Goal: Information Seeking & Learning: Find contact information

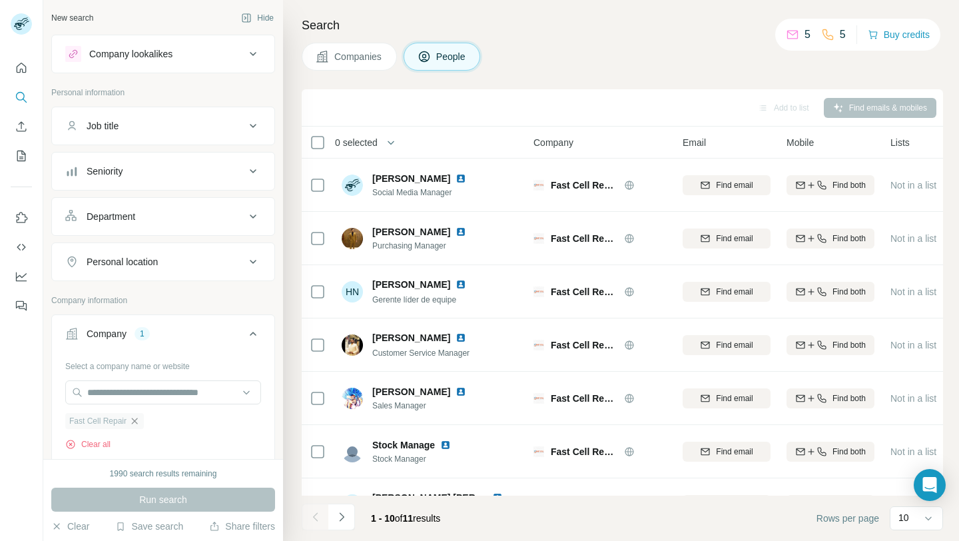
scroll to position [104, 0]
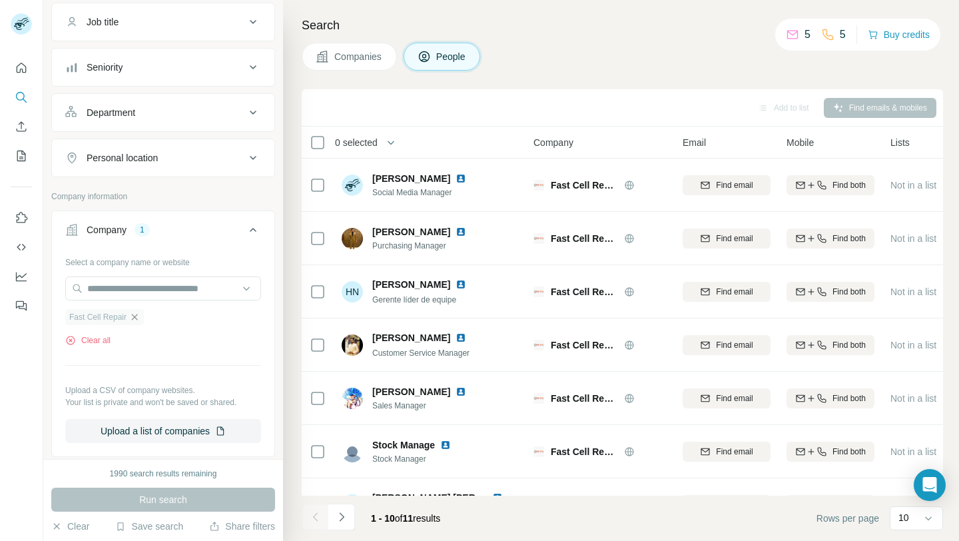
click at [134, 314] on icon "button" at bounding box center [134, 317] width 11 height 11
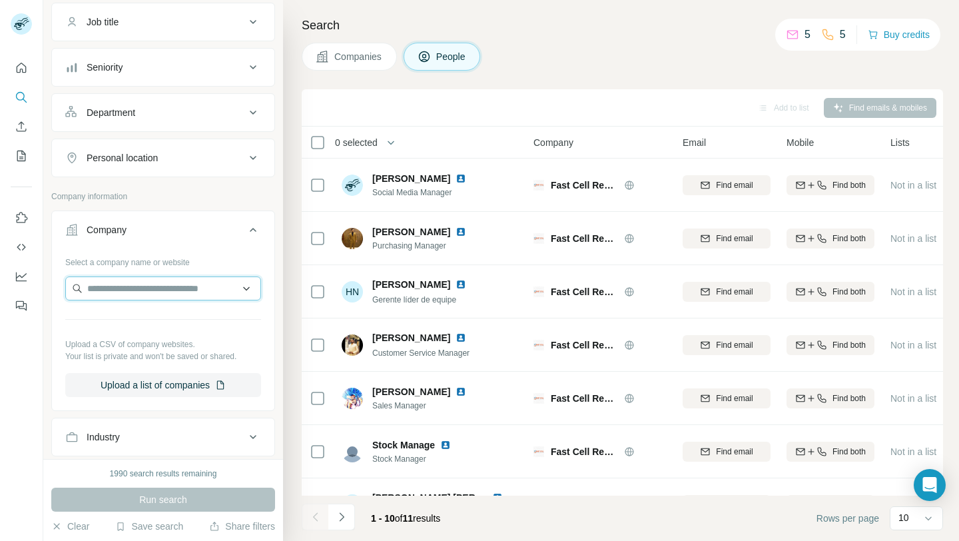
click at [152, 293] on input "text" at bounding box center [163, 288] width 196 height 24
paste input "**********"
type input "**********"
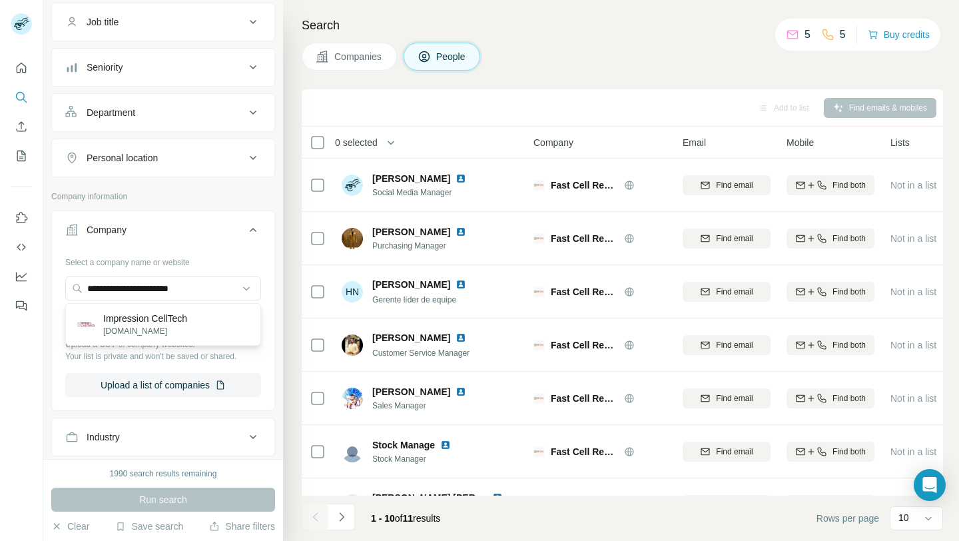
click at [168, 325] on p "[DOMAIN_NAME]" at bounding box center [145, 331] width 84 height 12
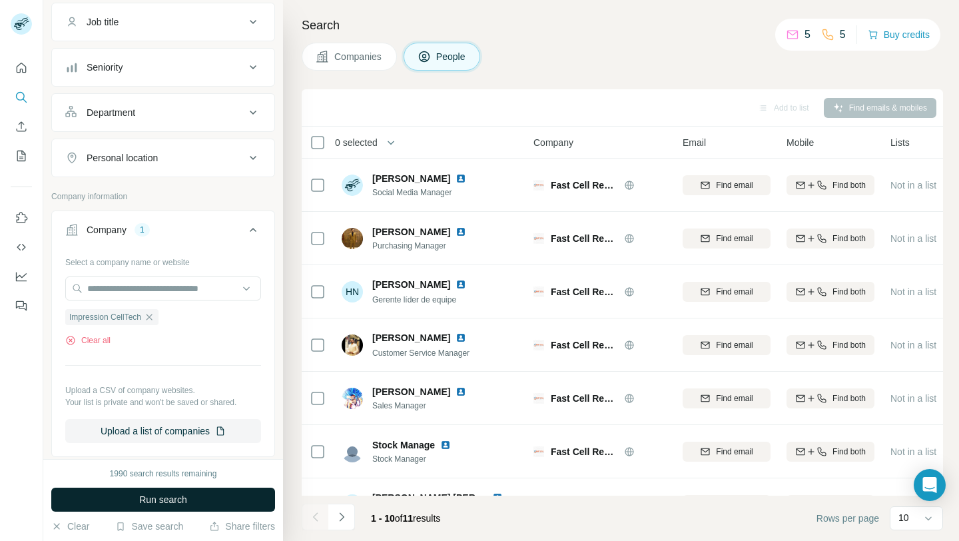
click at [202, 499] on button "Run search" at bounding box center [163, 499] width 224 height 24
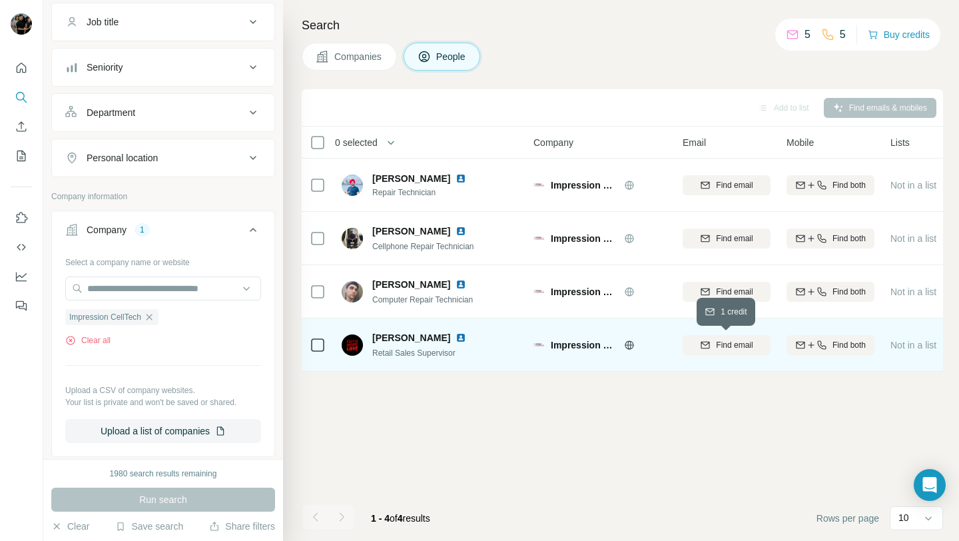
click at [717, 347] on span "Find email" at bounding box center [734, 345] width 37 height 12
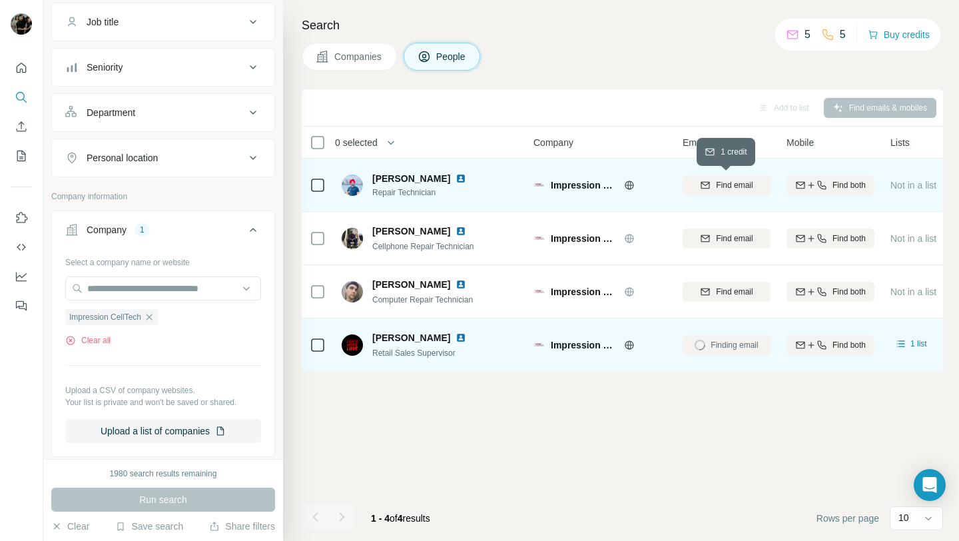
click at [734, 192] on button "Find email" at bounding box center [726, 185] width 88 height 20
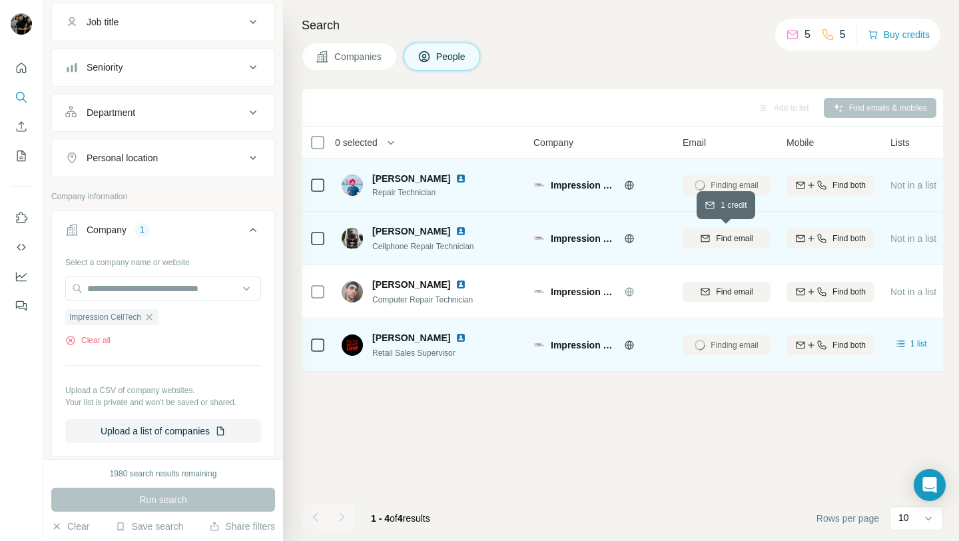
click at [726, 236] on span "Find email" at bounding box center [734, 238] width 37 height 12
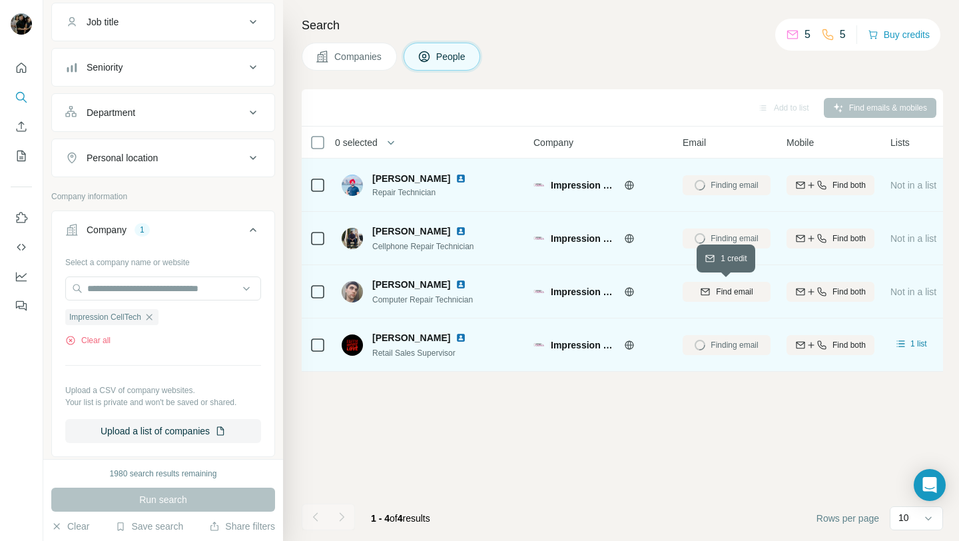
click at [718, 290] on span "Find email" at bounding box center [734, 292] width 37 height 12
click at [659, 437] on div "Add to list Find emails & mobiles 0 selected People Company Email Mobile Lists …" at bounding box center [622, 314] width 641 height 451
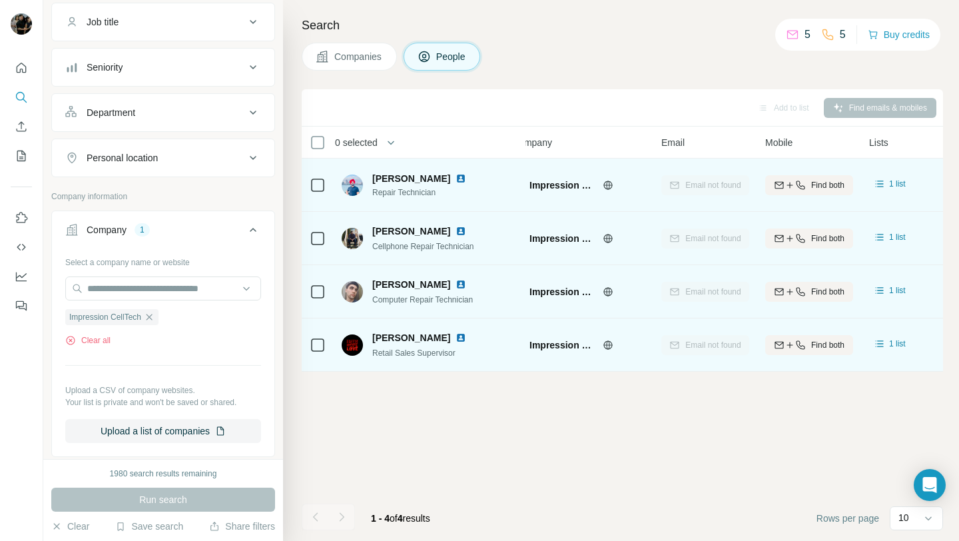
scroll to position [0, 9]
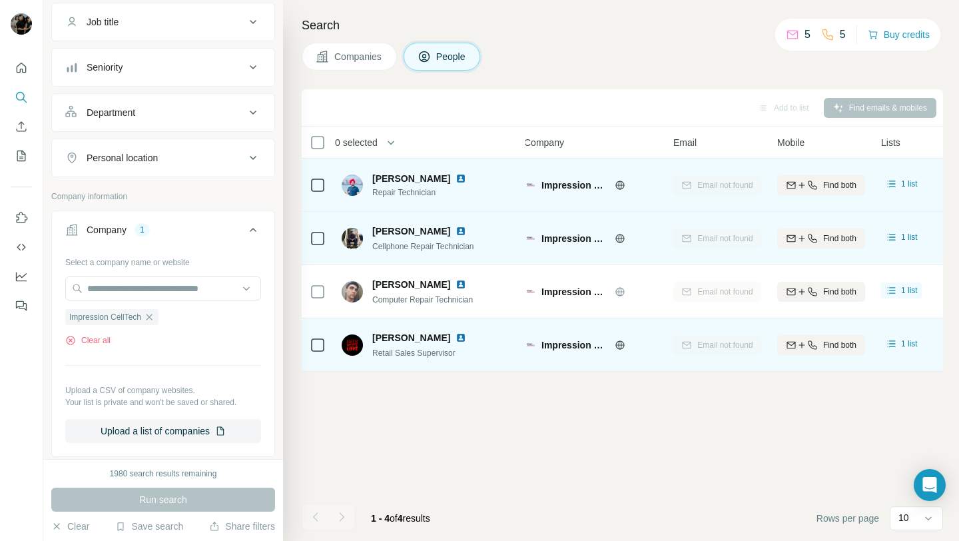
click at [462, 336] on img at bounding box center [460, 337] width 11 height 11
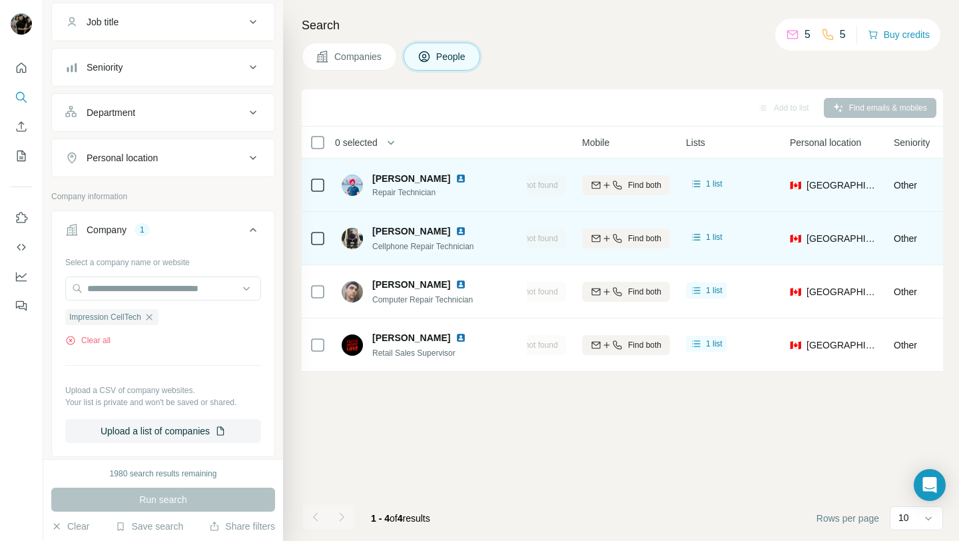
scroll to position [0, 0]
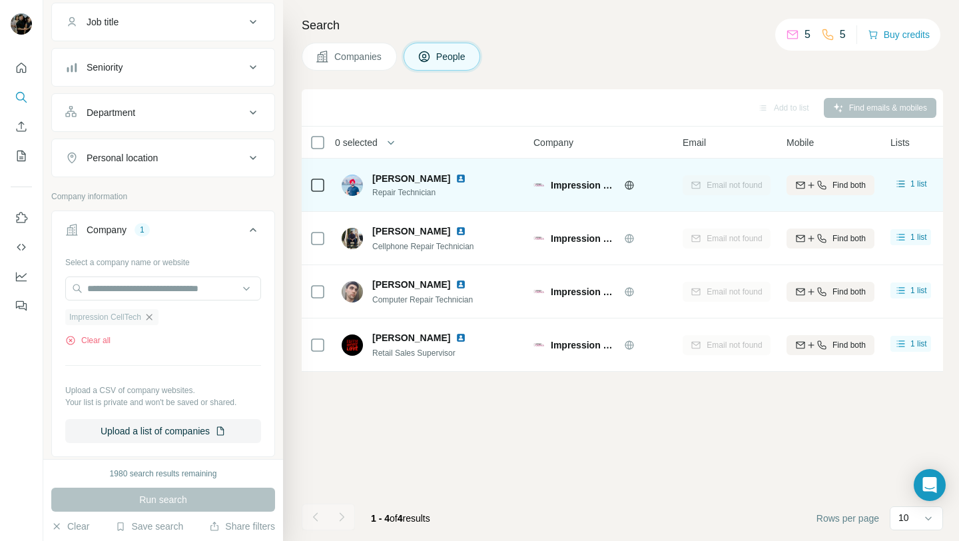
click at [152, 317] on icon "button" at bounding box center [149, 317] width 6 height 6
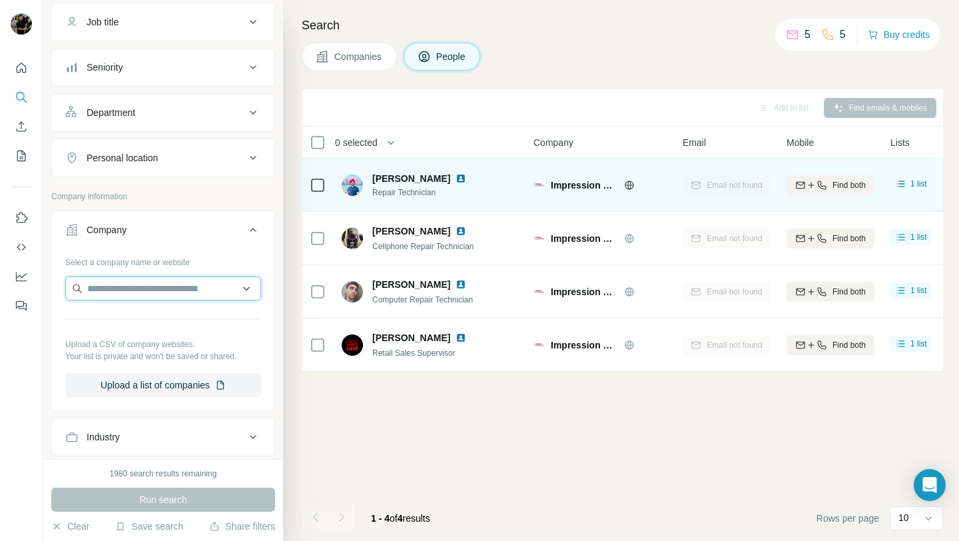
click at [154, 292] on input "text" at bounding box center [163, 288] width 196 height 24
paste input "**********"
type input "**********"
click at [171, 321] on p "Mobile Tech Lab" at bounding box center [137, 318] width 68 height 13
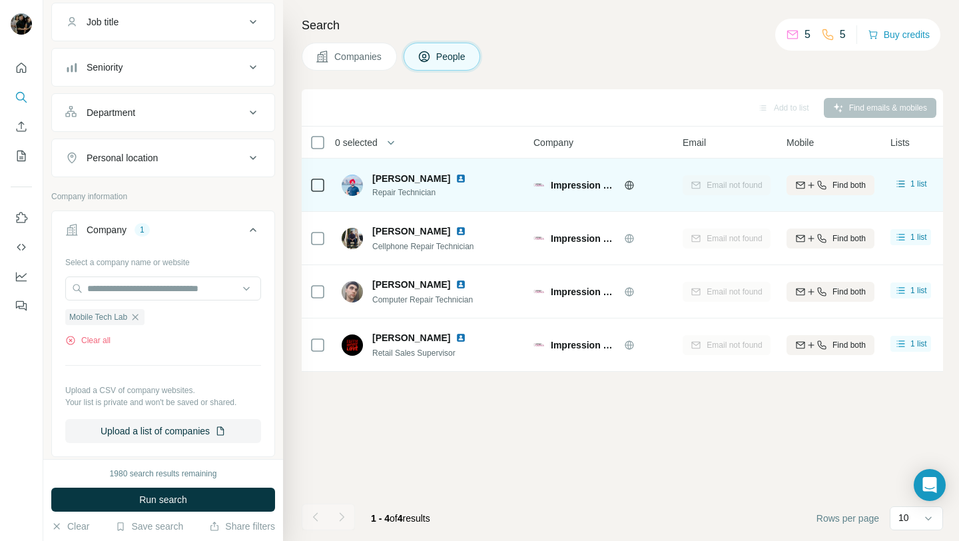
scroll to position [0, 0]
click at [175, 501] on span "Run search" at bounding box center [163, 499] width 48 height 13
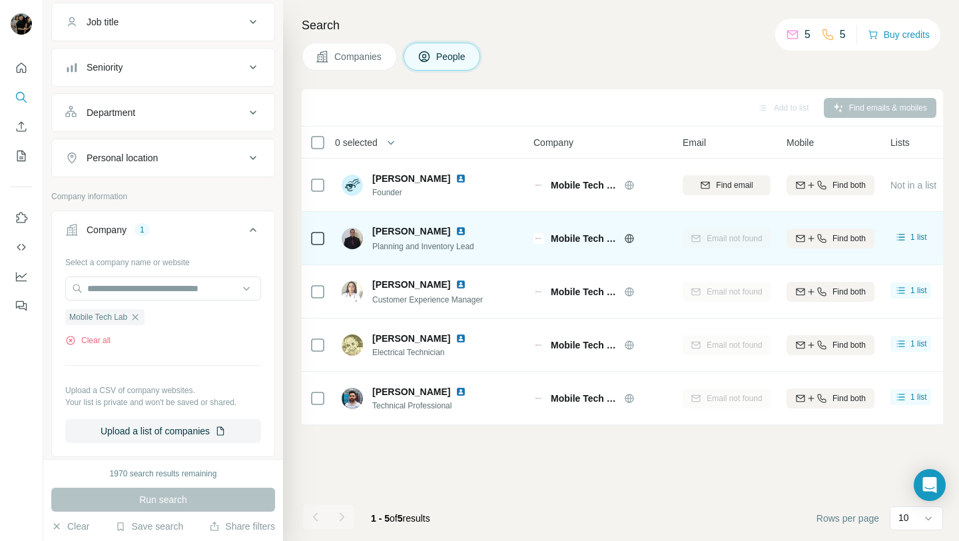
click at [466, 232] on img at bounding box center [460, 231] width 11 height 11
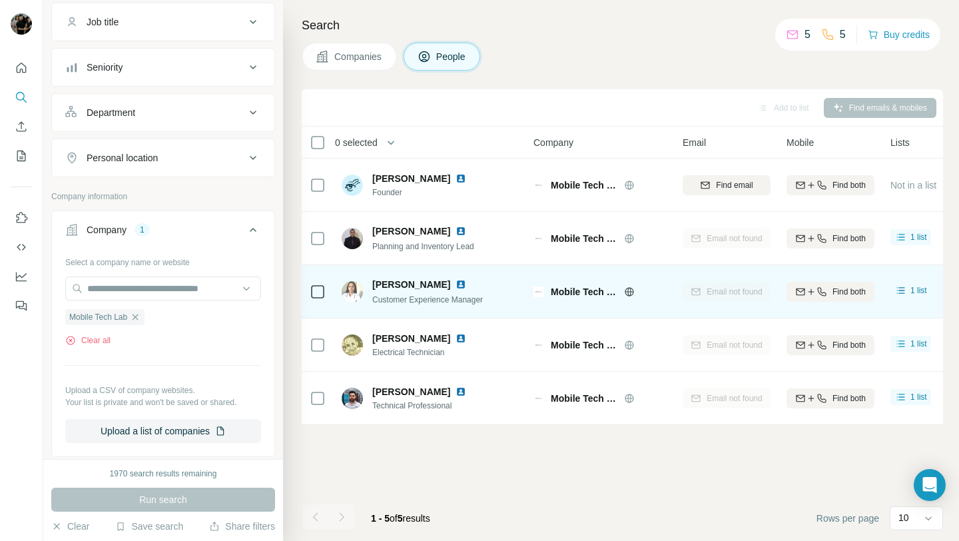
click at [458, 287] on img at bounding box center [460, 284] width 11 height 11
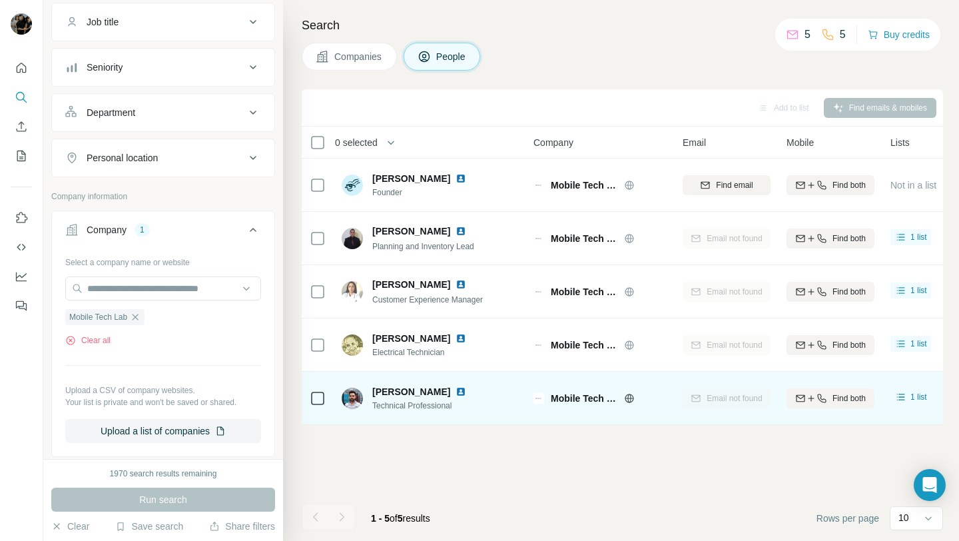
click at [455, 391] on img at bounding box center [460, 391] width 11 height 11
